Goal: Transaction & Acquisition: Purchase product/service

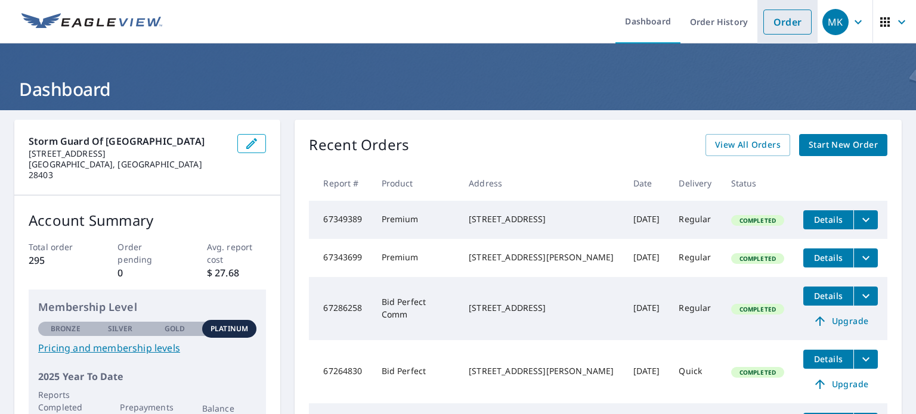
click at [773, 16] on link "Order" at bounding box center [787, 22] width 48 height 25
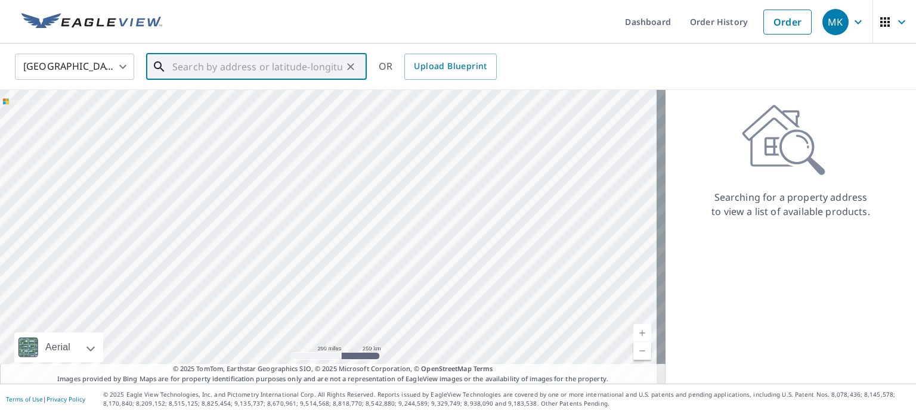
paste input "[STREET_ADDRESS][PERSON_NAME]"
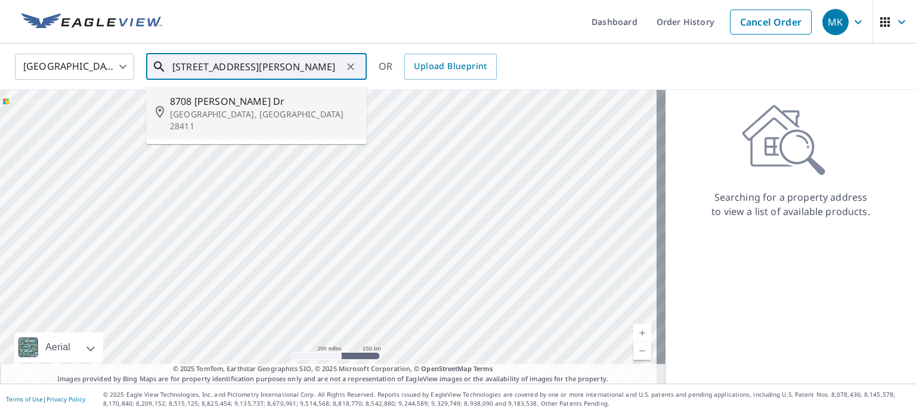
click at [212, 98] on span "8708 [PERSON_NAME] Dr" at bounding box center [263, 101] width 187 height 14
type input "[STREET_ADDRESS][PERSON_NAME][PERSON_NAME]"
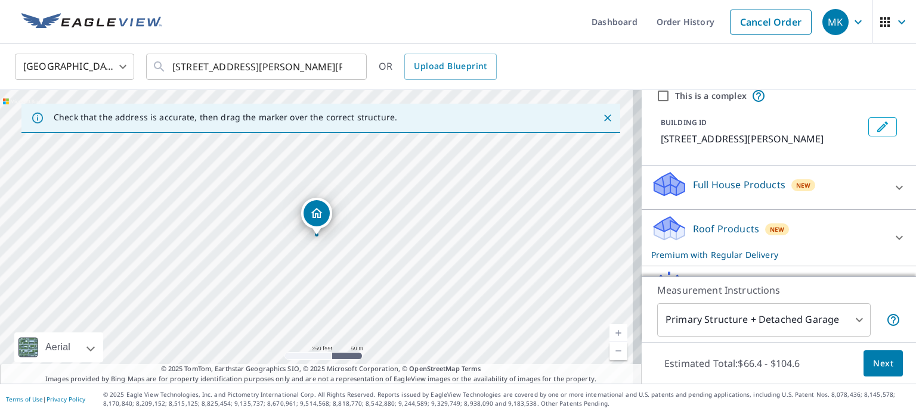
scroll to position [111, 0]
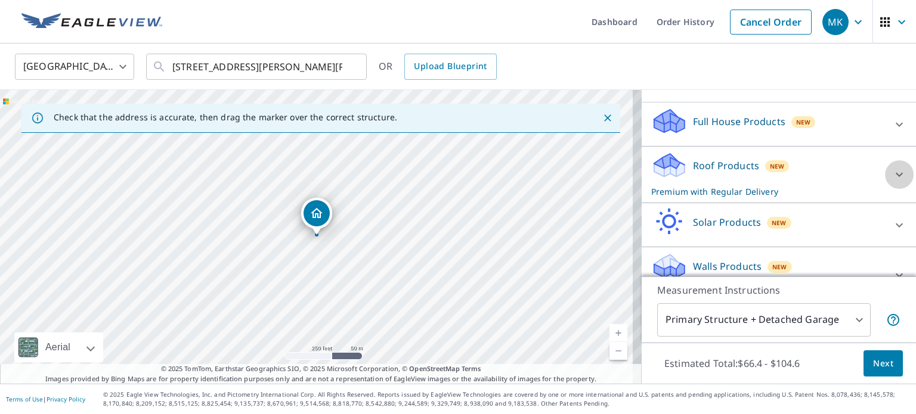
click at [892, 168] on icon at bounding box center [899, 175] width 14 height 14
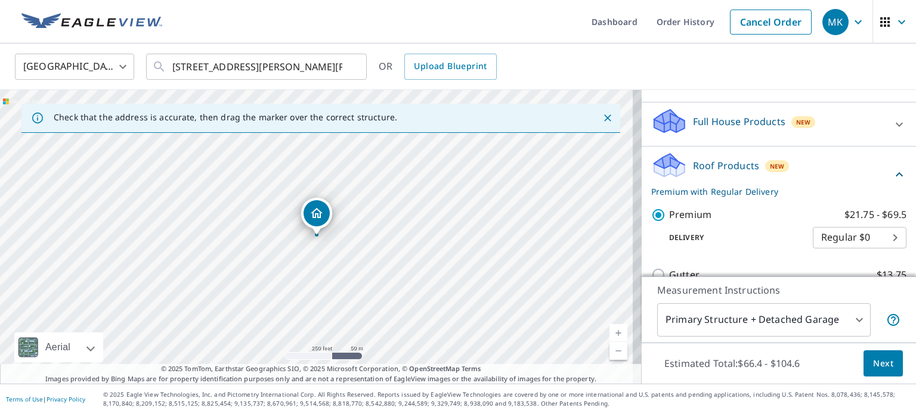
scroll to position [265, 0]
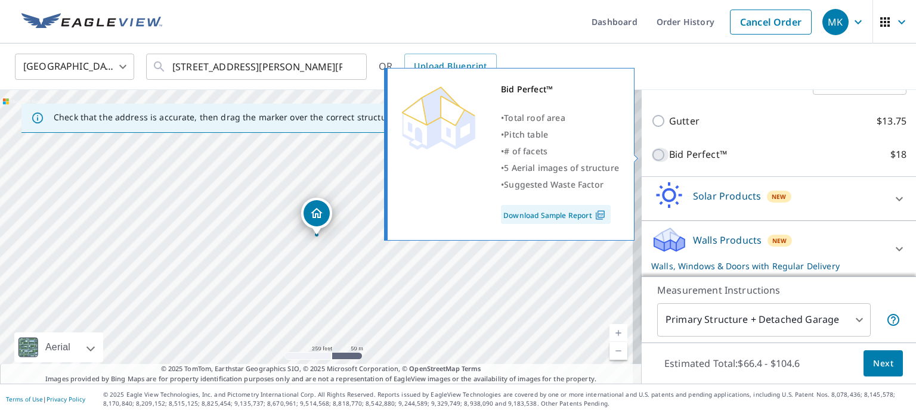
click at [651, 153] on input "Bid Perfect™ $18" at bounding box center [660, 155] width 18 height 14
checkbox input "true"
checkbox input "false"
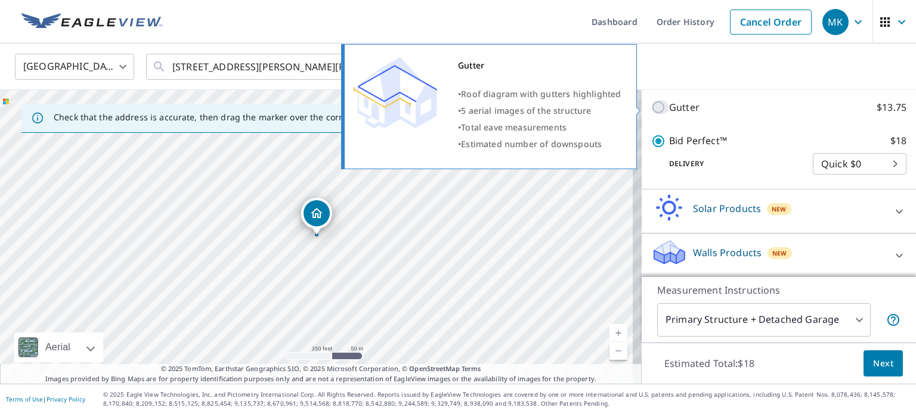
click at [651, 109] on input "Gutter $13.75" at bounding box center [660, 107] width 18 height 14
checkbox input "true"
checkbox input "false"
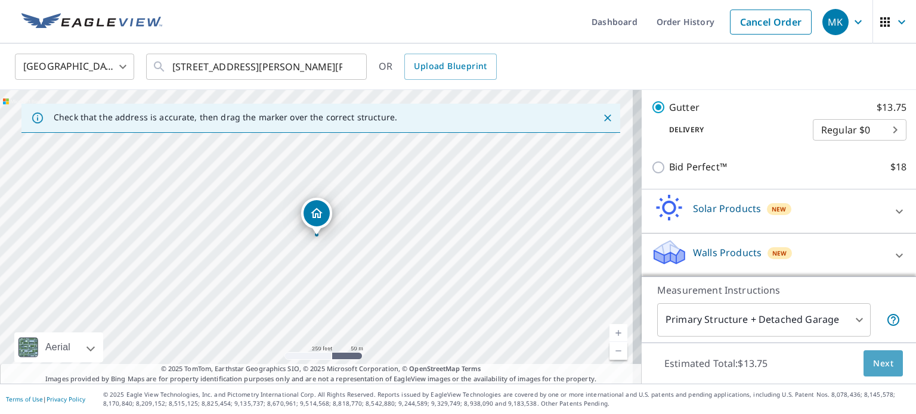
click at [875, 365] on span "Next" at bounding box center [883, 363] width 20 height 15
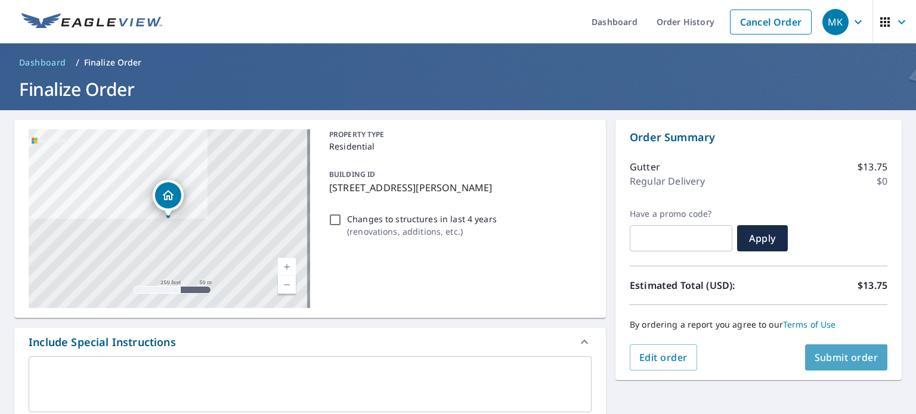
click at [845, 356] on span "Submit order" at bounding box center [846, 357] width 64 height 13
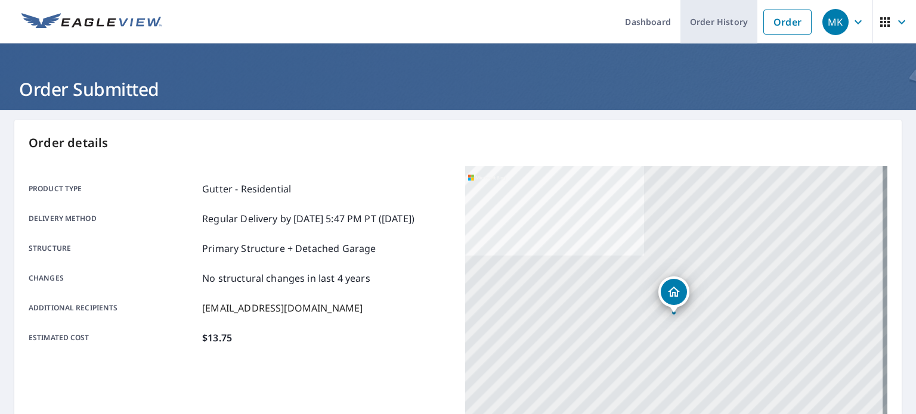
click at [696, 24] on link "Order History" at bounding box center [718, 22] width 77 height 44
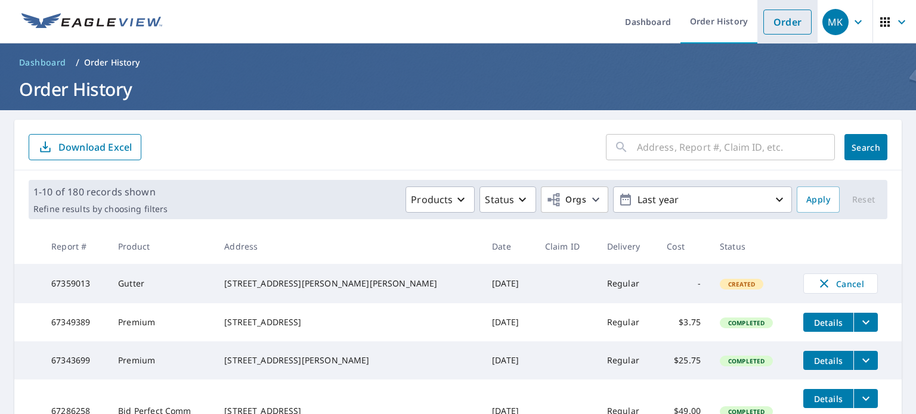
click at [763, 20] on link "Order" at bounding box center [787, 22] width 48 height 25
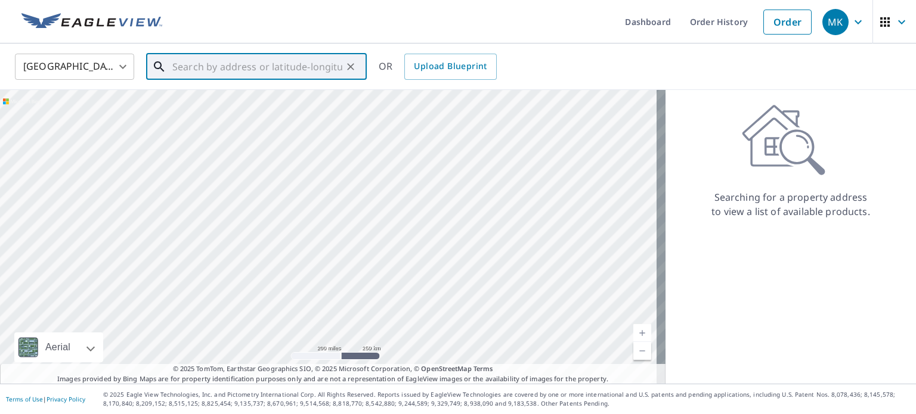
click at [260, 60] on input "text" at bounding box center [257, 66] width 170 height 33
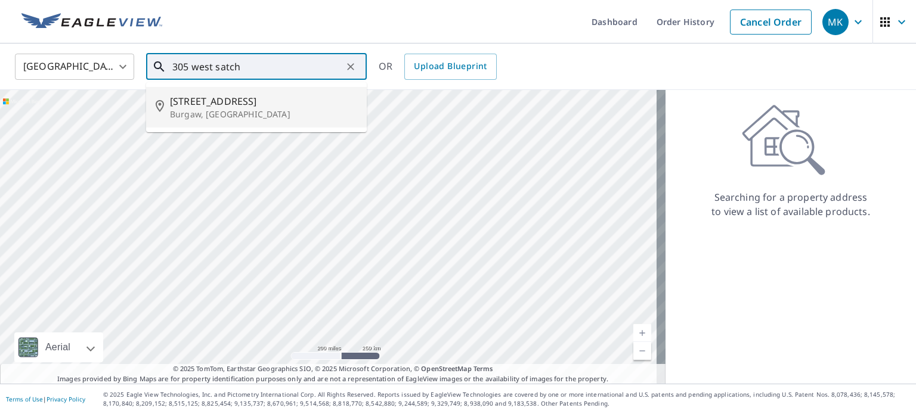
click at [205, 98] on span "[STREET_ADDRESS]" at bounding box center [263, 101] width 187 height 14
type input "[STREET_ADDRESS]"
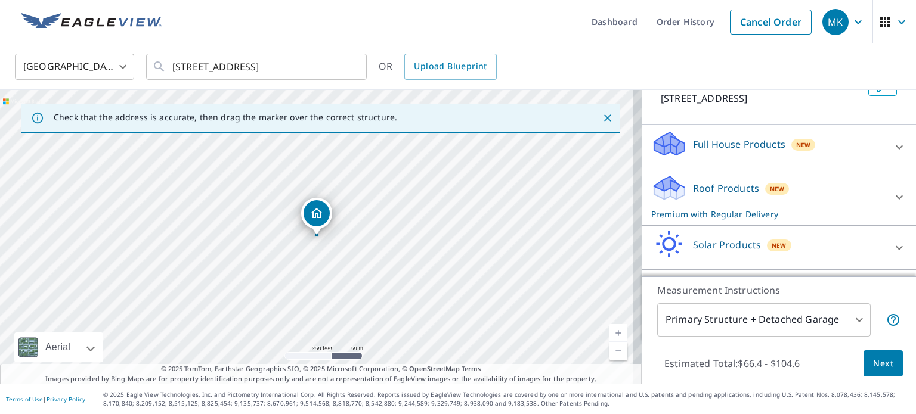
scroll to position [95, 0]
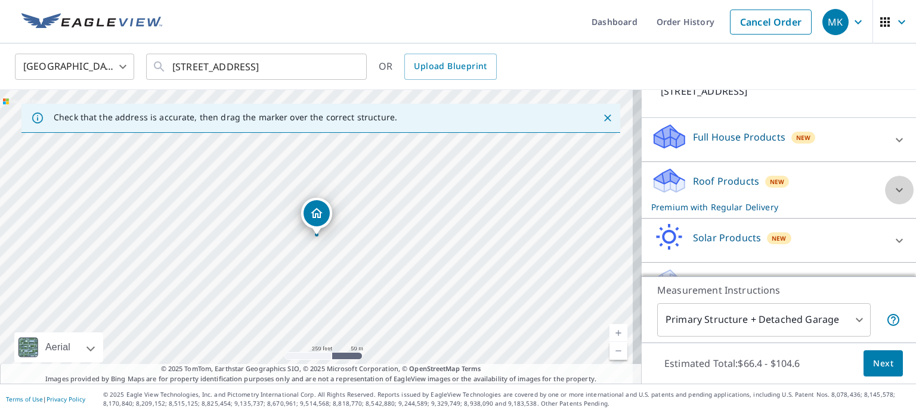
click at [892, 190] on icon at bounding box center [899, 190] width 14 height 14
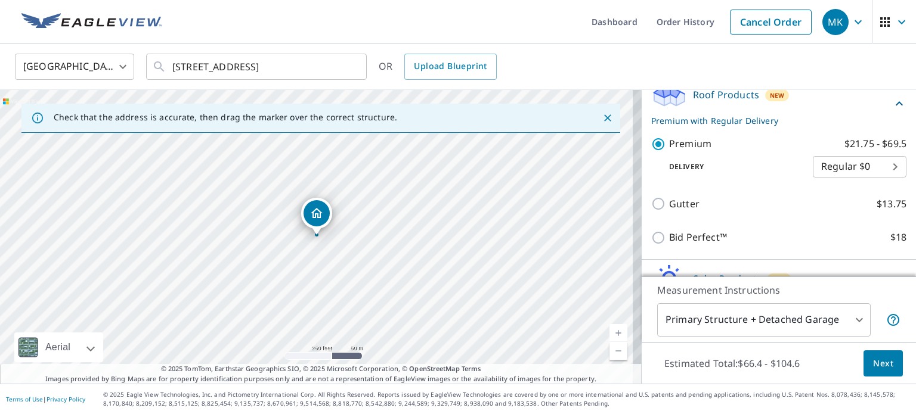
scroll to position [191, 0]
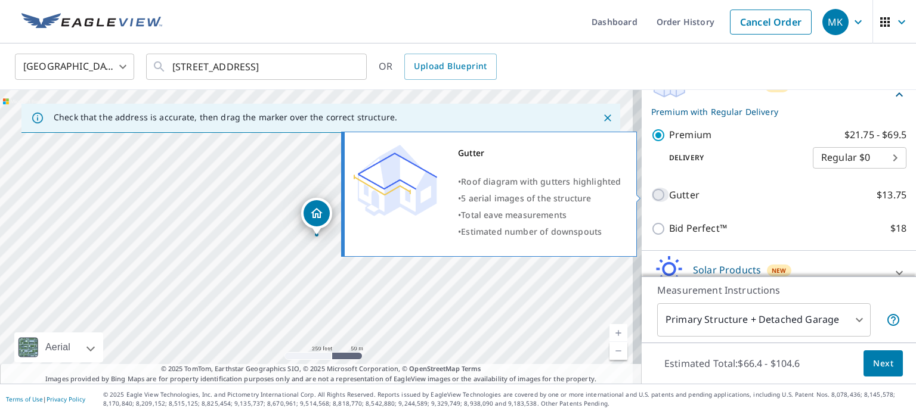
click at [651, 192] on input "Gutter $13.75" at bounding box center [660, 195] width 18 height 14
checkbox input "true"
checkbox input "false"
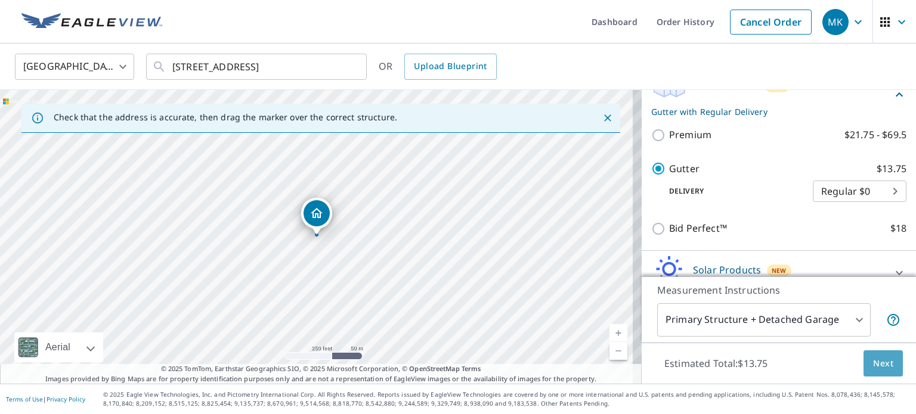
click at [873, 362] on span "Next" at bounding box center [883, 363] width 20 height 15
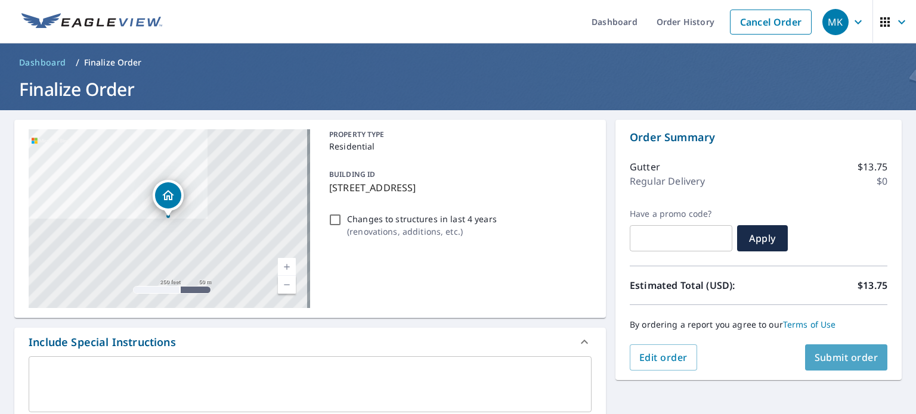
click at [836, 361] on span "Submit order" at bounding box center [846, 357] width 64 height 13
